Goal: Task Accomplishment & Management: Manage account settings

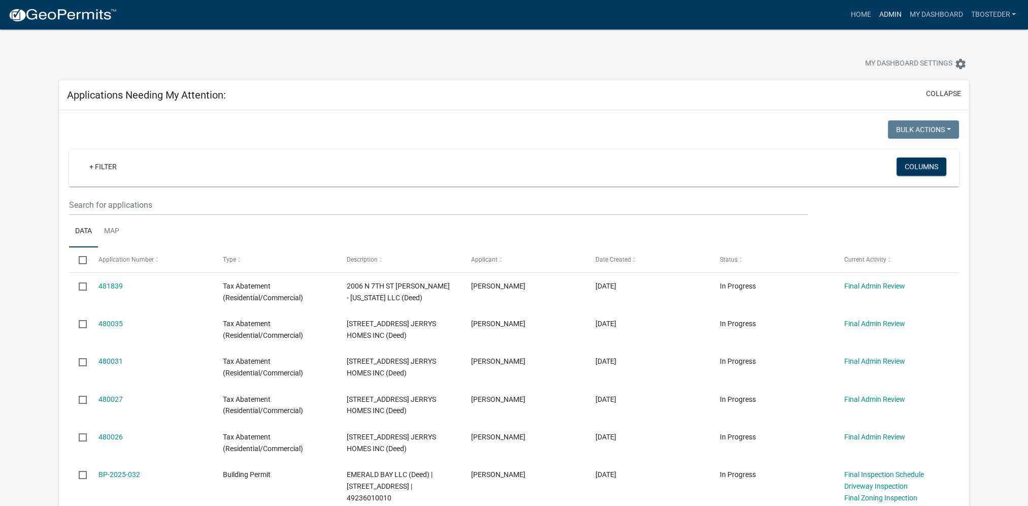
click at [892, 12] on link "Admin" at bounding box center [890, 14] width 30 height 19
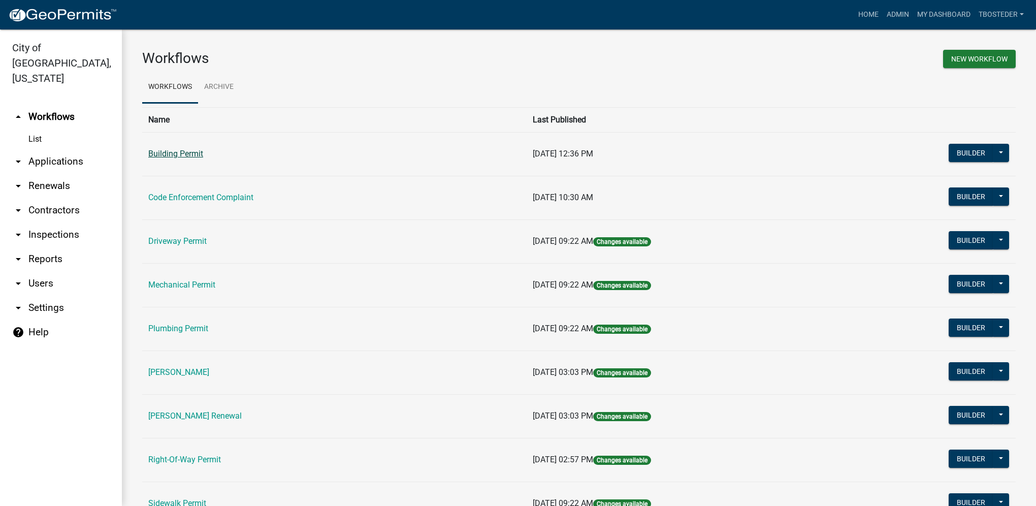
click at [173, 153] on link "Building Permit" at bounding box center [175, 154] width 55 height 10
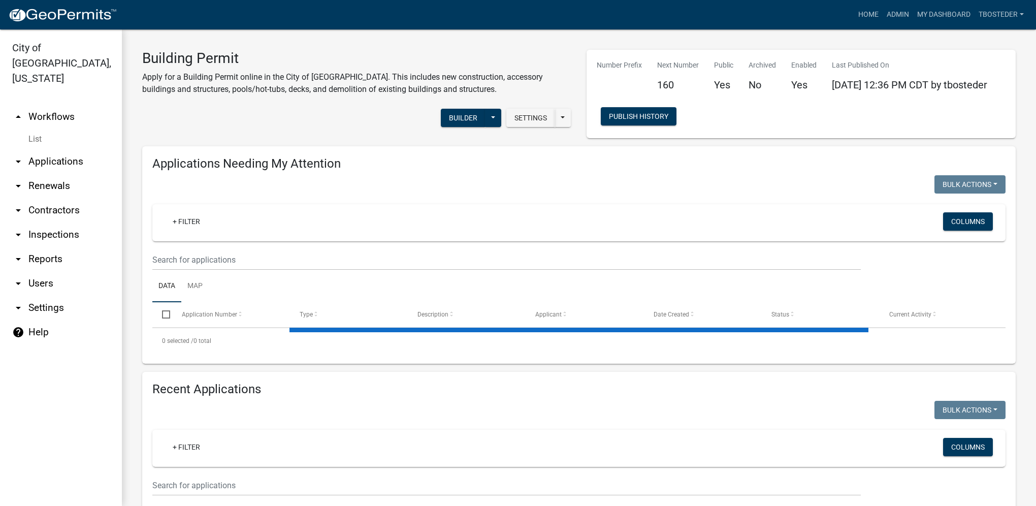
select select "1: 25"
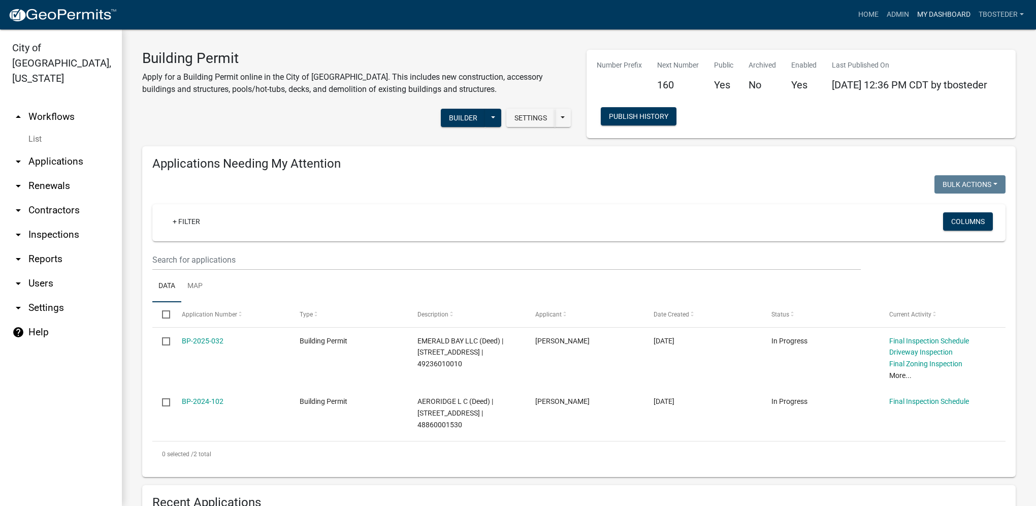
click at [928, 12] on link "My Dashboard" at bounding box center [943, 14] width 61 height 19
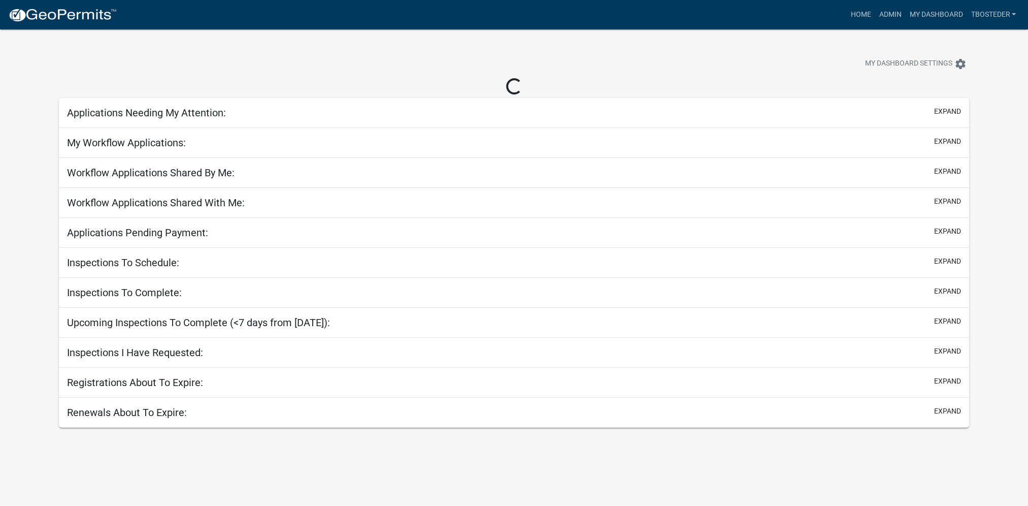
click at [774, 60] on div "My Dashboard Settings settings" at bounding box center [783, 65] width 385 height 22
